Goal: Contribute content: Add original content to the website for others to see

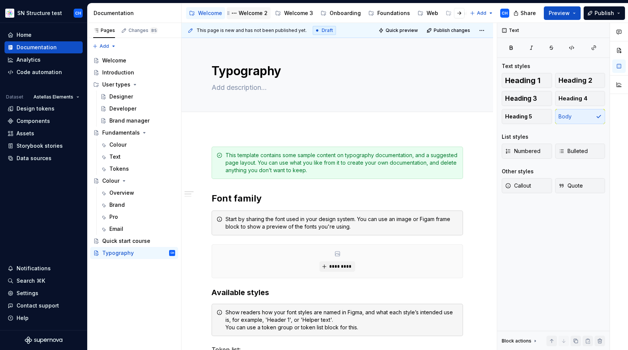
click at [251, 17] on div "Welcome 2" at bounding box center [253, 13] width 29 height 8
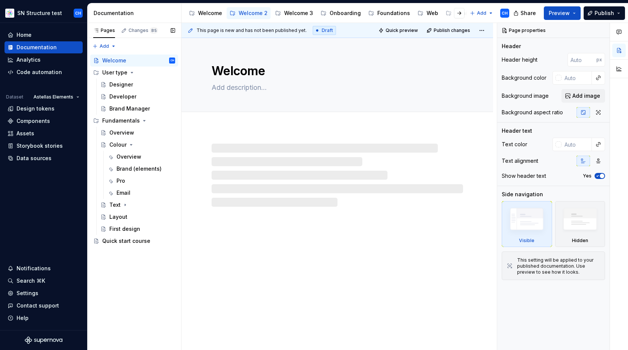
click at [141, 260] on div "Pages Changes 85 Add Accessibility guide for tree Page tree. Navigate the tree …" at bounding box center [134, 186] width 94 height 327
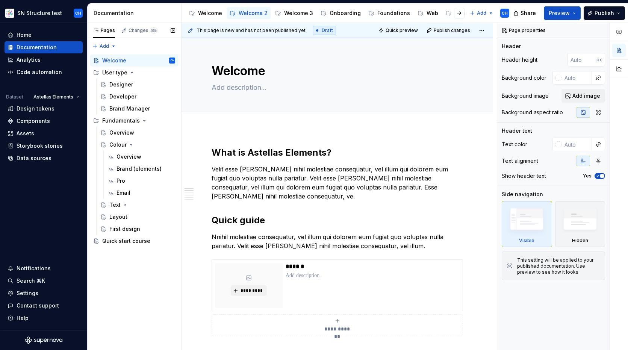
click at [143, 260] on div "Pages Changes 85 Add Accessibility guide for tree Page tree. Navigate the tree …" at bounding box center [134, 186] width 94 height 327
click at [101, 276] on div "Pages Changes 85 Add Accessibility guide for tree Page tree. Navigate the tree …" at bounding box center [134, 186] width 94 height 327
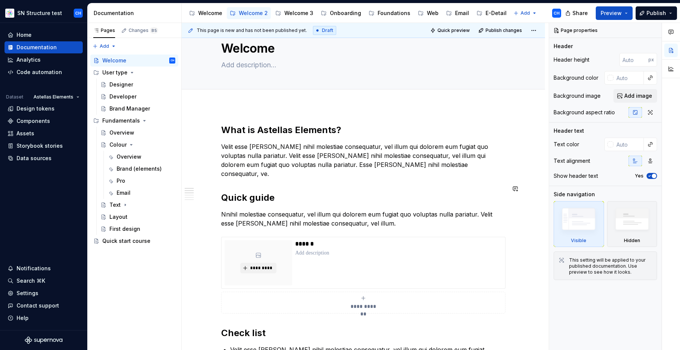
scroll to position [41, 0]
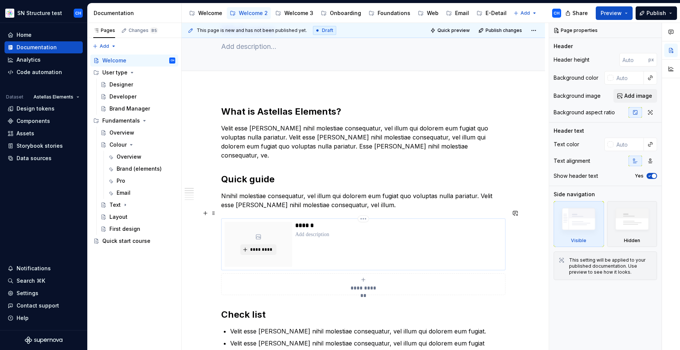
click at [302, 239] on div "******" at bounding box center [398, 244] width 207 height 45
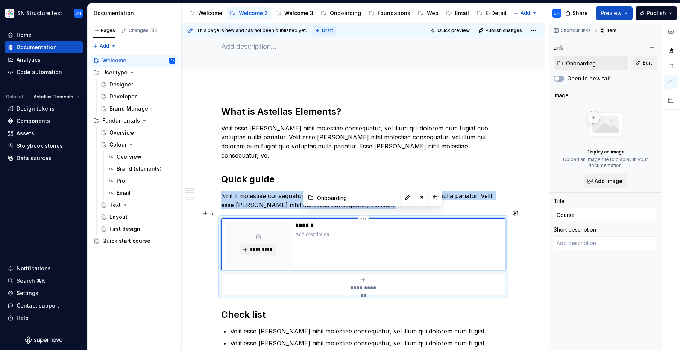
click at [366, 234] on div "******" at bounding box center [398, 244] width 207 height 45
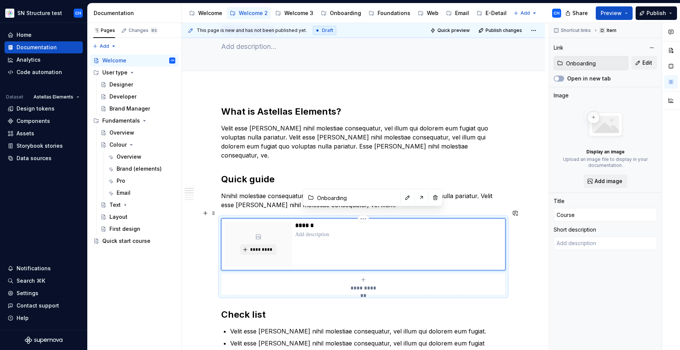
click at [320, 244] on div "******" at bounding box center [398, 244] width 207 height 45
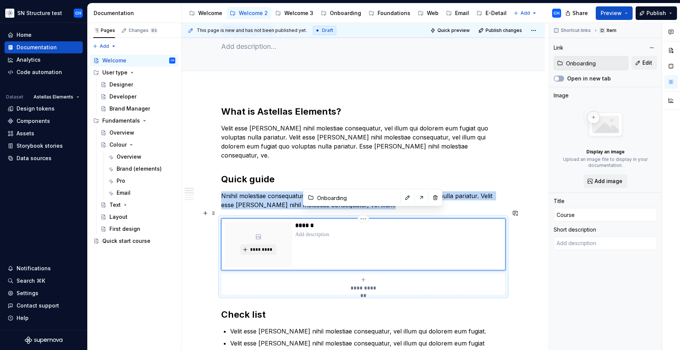
click at [312, 231] on p at bounding box center [398, 235] width 207 height 8
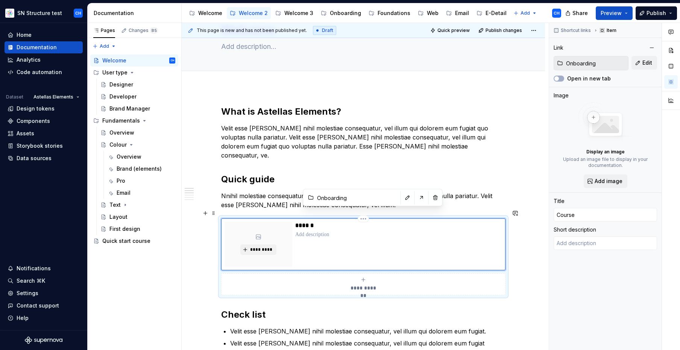
click at [315, 231] on p at bounding box center [398, 235] width 207 height 8
click at [309, 222] on p "******" at bounding box center [398, 226] width 207 height 8
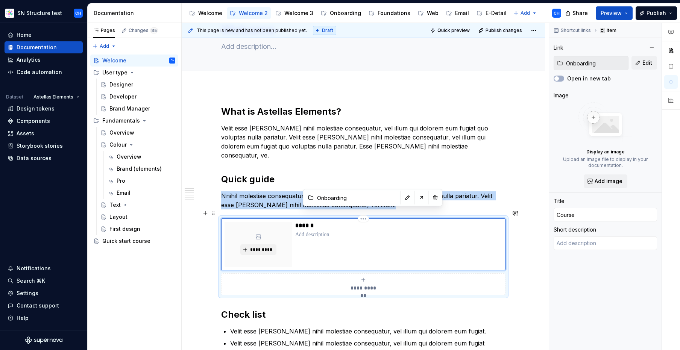
click at [268, 222] on div "*********" at bounding box center [258, 244] width 68 height 45
click at [645, 63] on span "Edit" at bounding box center [647, 63] width 10 height 8
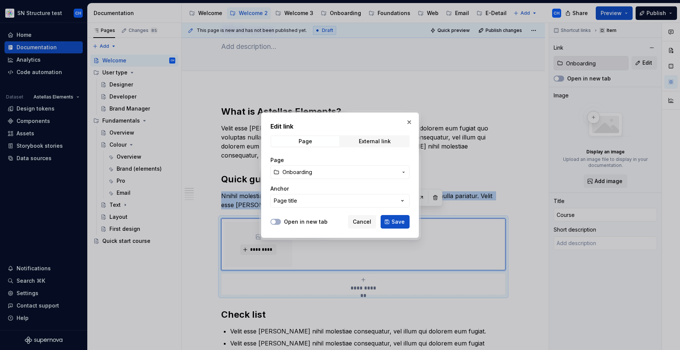
click at [326, 175] on span "Onboarding" at bounding box center [339, 172] width 115 height 8
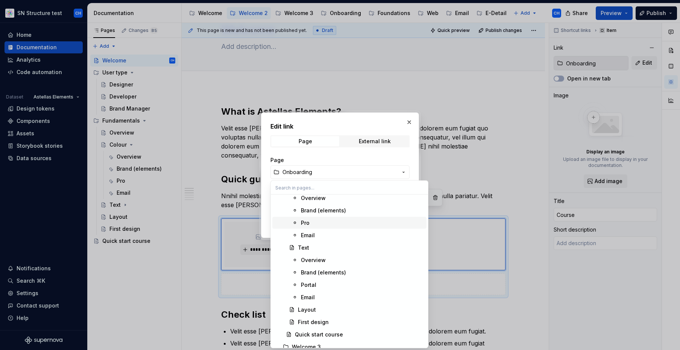
scroll to position [381, 0]
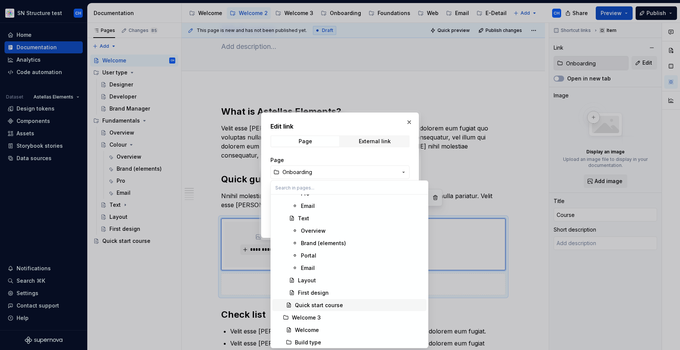
click at [319, 305] on div "Quick start course" at bounding box center [319, 305] width 48 height 8
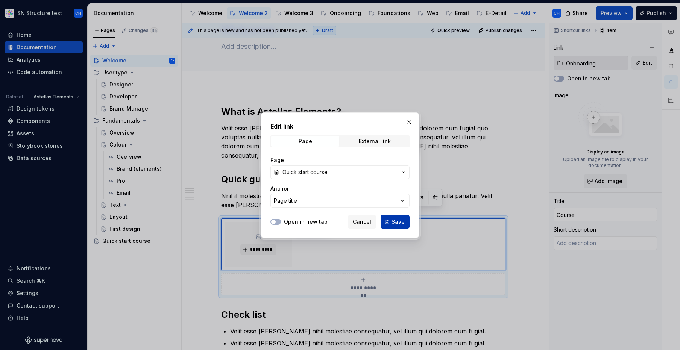
click at [392, 223] on span "Save" at bounding box center [397, 222] width 13 height 8
type textarea "*"
type input "Welcome 2 / Quick start course"
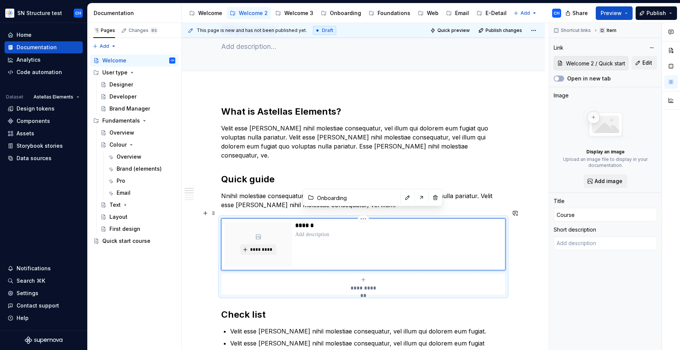
type input "Welcome 2 / Quick start course"
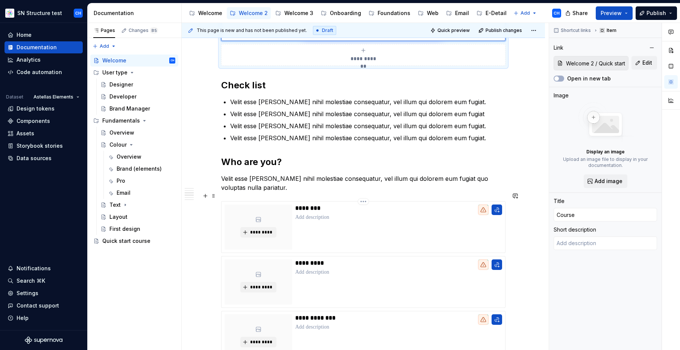
scroll to position [293, 0]
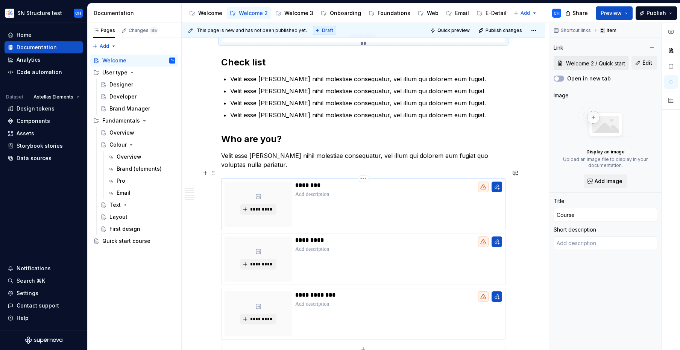
type textarea "*"
type input "Designer"
click at [303, 204] on div "********" at bounding box center [398, 204] width 207 height 45
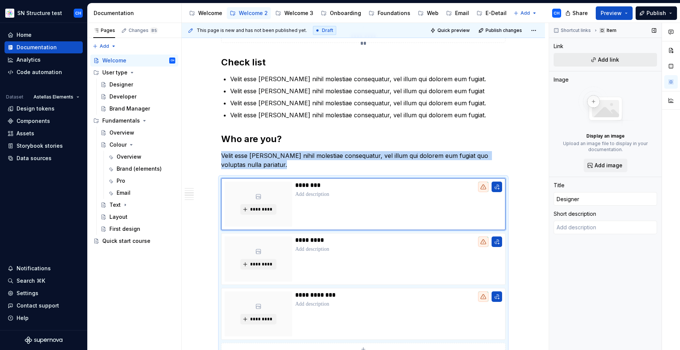
click at [584, 59] on button "Add link" at bounding box center [604, 60] width 103 height 14
type textarea "*"
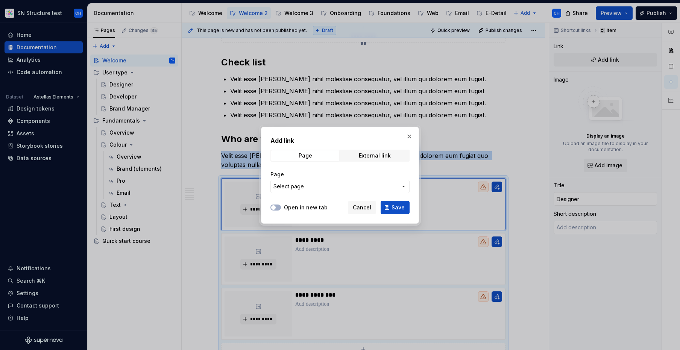
click at [330, 184] on span "Select page" at bounding box center [335, 187] width 124 height 8
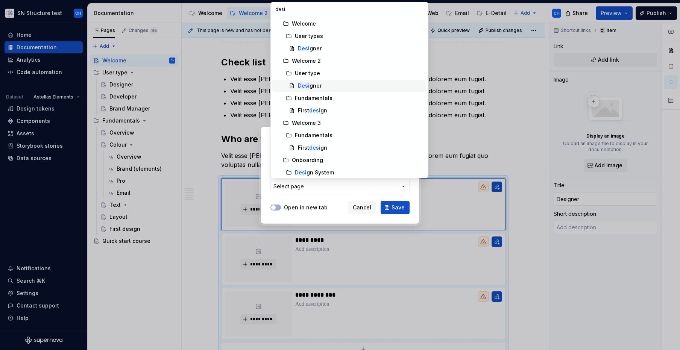
type input "desi"
click at [326, 89] on div "Desi gner" at bounding box center [361, 86] width 126 height 8
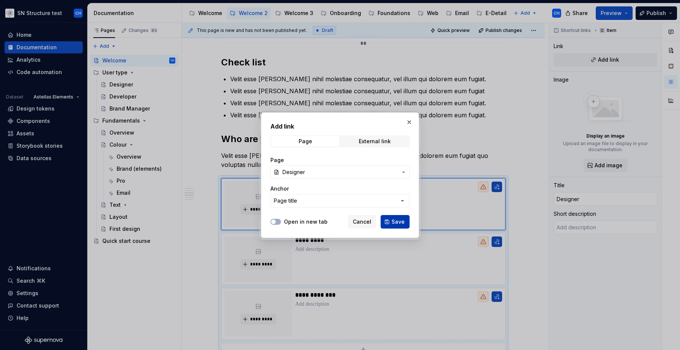
click at [392, 221] on button "Save" at bounding box center [394, 222] width 29 height 14
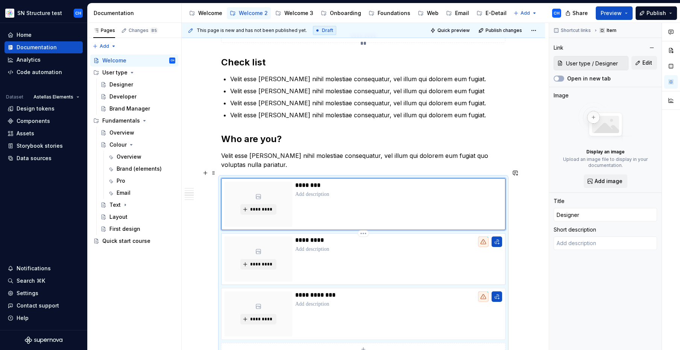
click at [322, 245] on p at bounding box center [398, 249] width 207 height 8
type textarea "*"
type input "Developer"
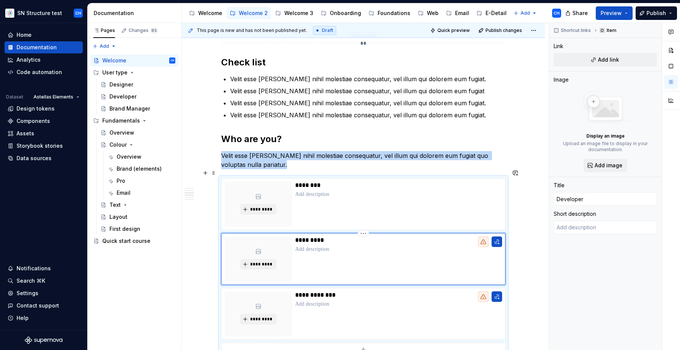
click at [267, 244] on div "*********" at bounding box center [258, 258] width 68 height 45
click at [493, 236] on button "button" at bounding box center [496, 241] width 11 height 11
type textarea "*"
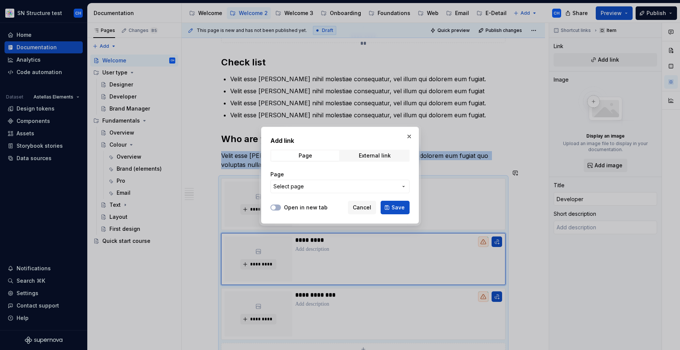
click at [336, 187] on span "Select page" at bounding box center [335, 187] width 124 height 8
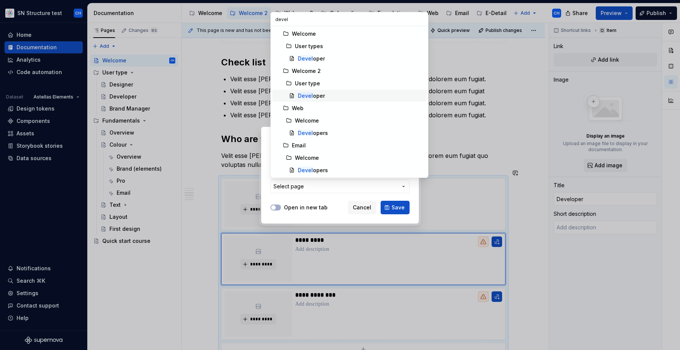
type input "devel"
click at [320, 95] on div "Devel oper" at bounding box center [311, 96] width 27 height 8
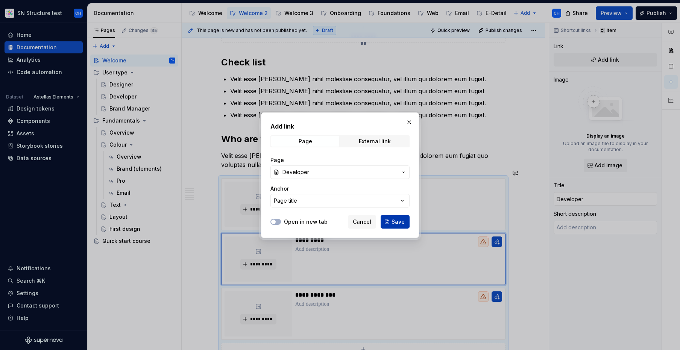
click at [398, 223] on span "Save" at bounding box center [397, 222] width 13 height 8
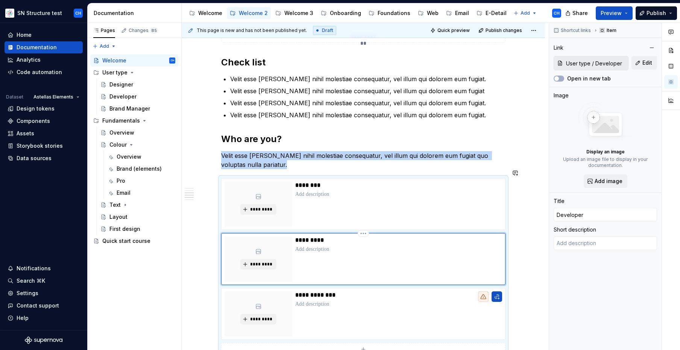
scroll to position [314, 0]
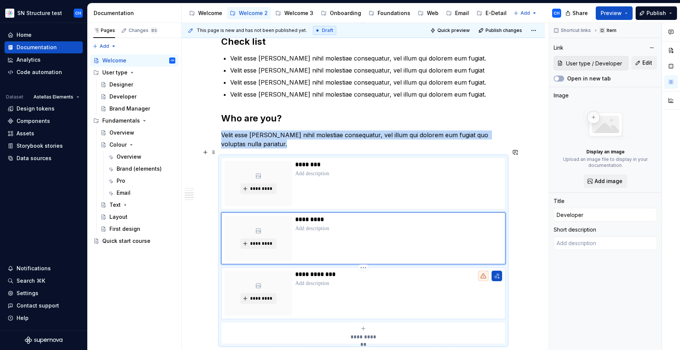
type textarea "*"
type input "Brand manager"
click at [377, 281] on div "**********" at bounding box center [398, 293] width 207 height 45
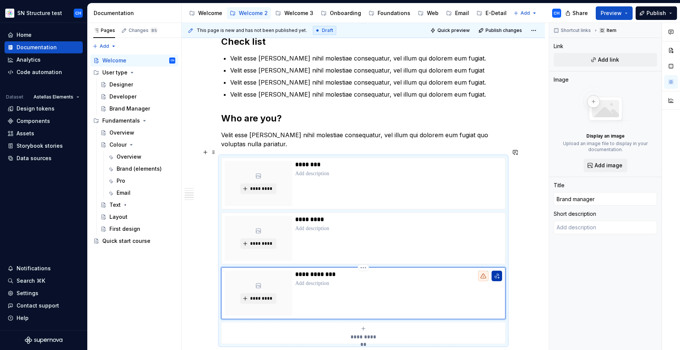
click at [498, 271] on button "button" at bounding box center [496, 276] width 11 height 11
type textarea "*"
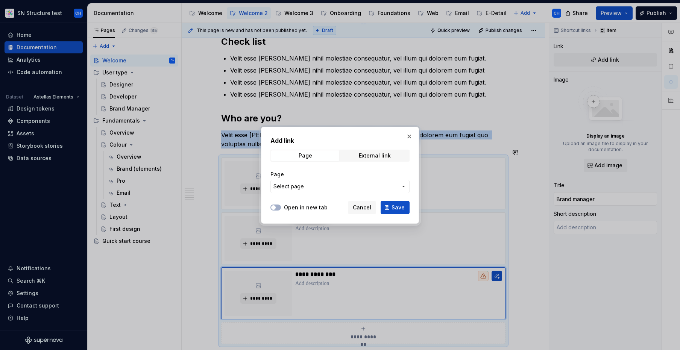
click at [366, 188] on span "Select page" at bounding box center [335, 187] width 124 height 8
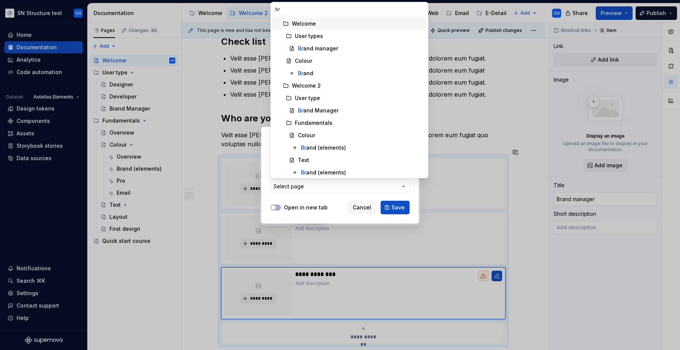
type input "bra"
click at [311, 112] on div "Bra nd Manager" at bounding box center [318, 111] width 41 height 8
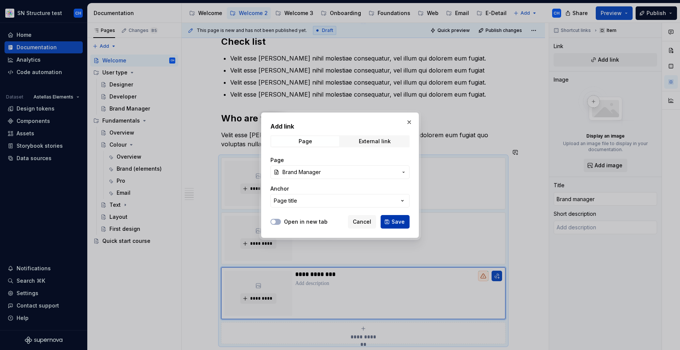
click at [391, 218] on button "Save" at bounding box center [394, 222] width 29 height 14
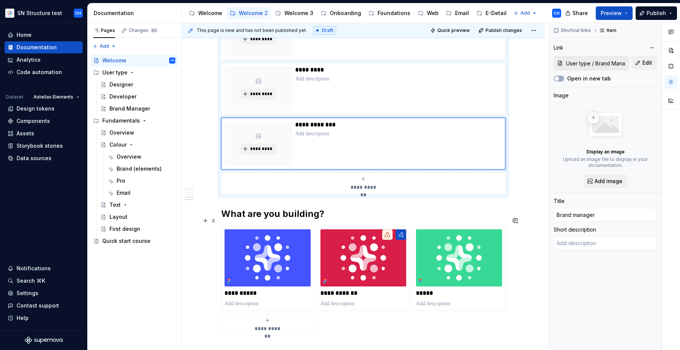
scroll to position [475, 0]
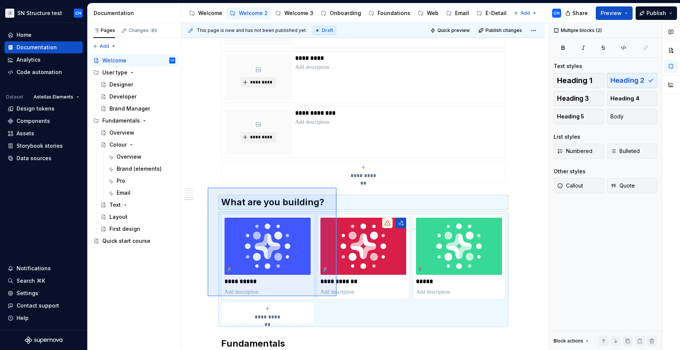
drag, startPoint x: 207, startPoint y: 188, endPoint x: 346, endPoint y: 300, distance: 178.7
click at [346, 300] on div "**********" at bounding box center [365, 186] width 367 height 327
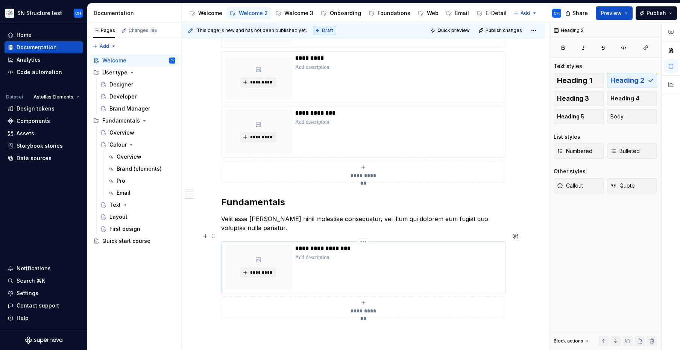
click at [311, 245] on p "**********" at bounding box center [398, 249] width 207 height 8
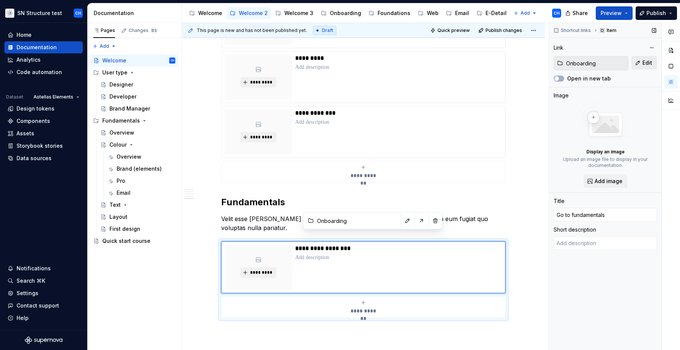
click at [647, 67] on button "Edit" at bounding box center [644, 63] width 26 height 14
type textarea "*"
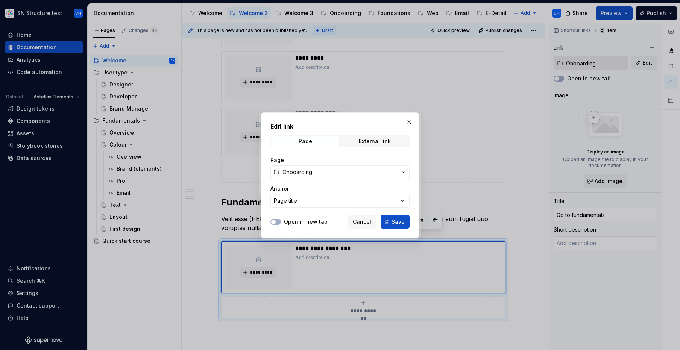
click at [296, 166] on button "Onboarding" at bounding box center [339, 172] width 139 height 14
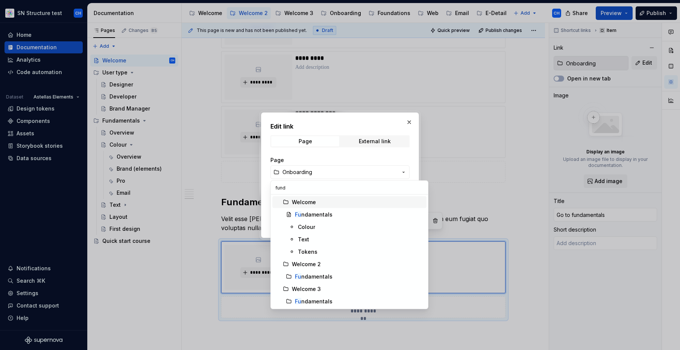
type input "funda"
click at [316, 276] on div "Funda mentals" at bounding box center [314, 277] width 38 height 8
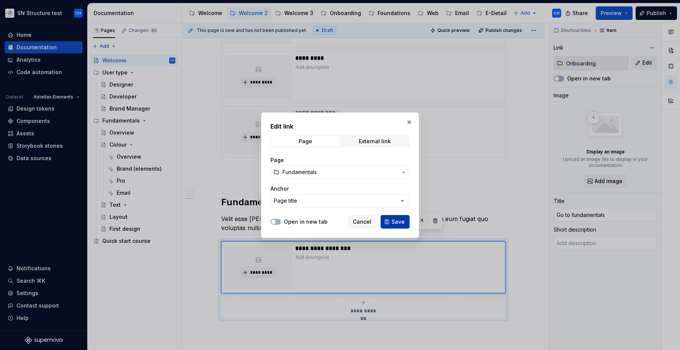
click at [394, 226] on button "Save" at bounding box center [394, 222] width 29 height 14
type textarea "*"
type input "Fundamentals"
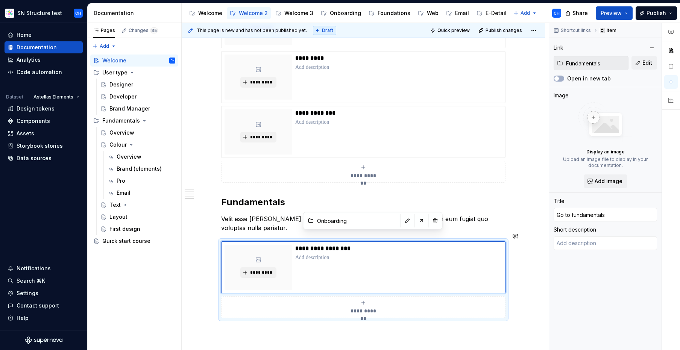
click at [249, 323] on div "**********" at bounding box center [363, 42] width 363 height 778
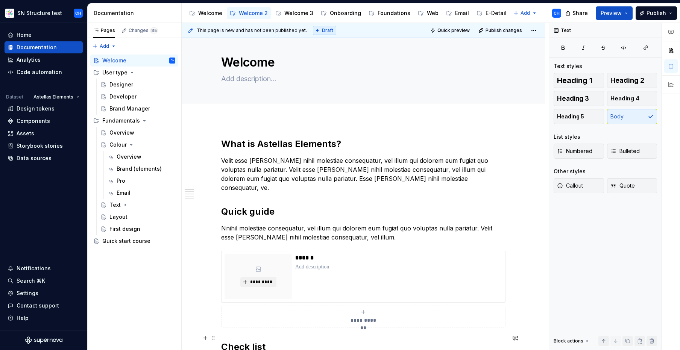
scroll to position [0, 0]
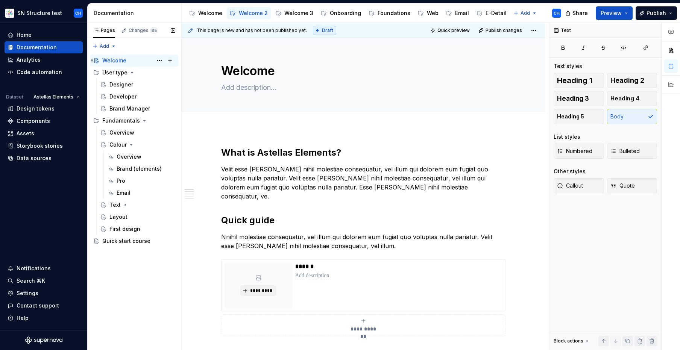
click at [134, 60] on div "Welcome CH" at bounding box center [138, 60] width 73 height 11
click at [128, 84] on div "Designer" at bounding box center [121, 85] width 24 height 8
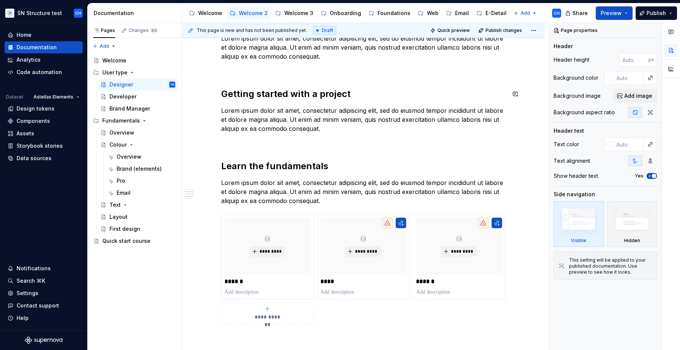
scroll to position [234, 0]
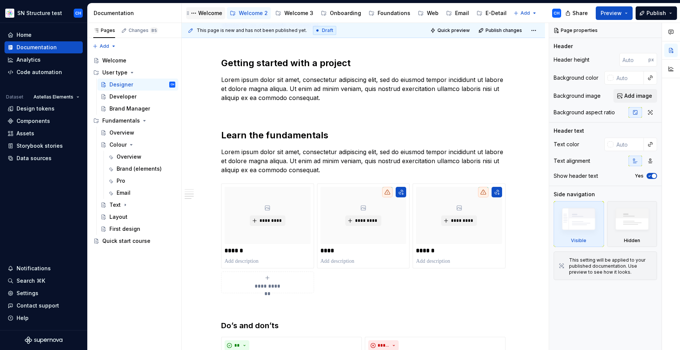
click at [216, 12] on div "Welcome" at bounding box center [210, 13] width 24 height 8
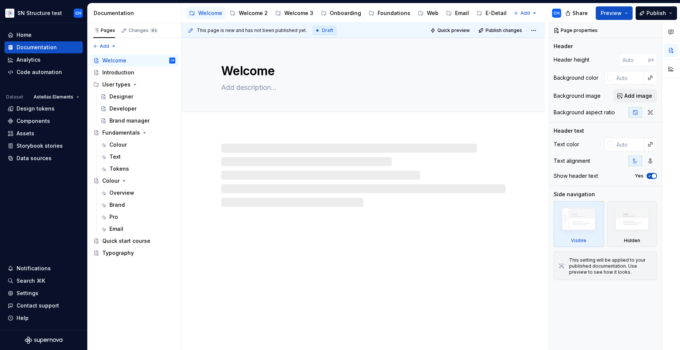
type textarea "*"
